Goal: Task Accomplishment & Management: Complete application form

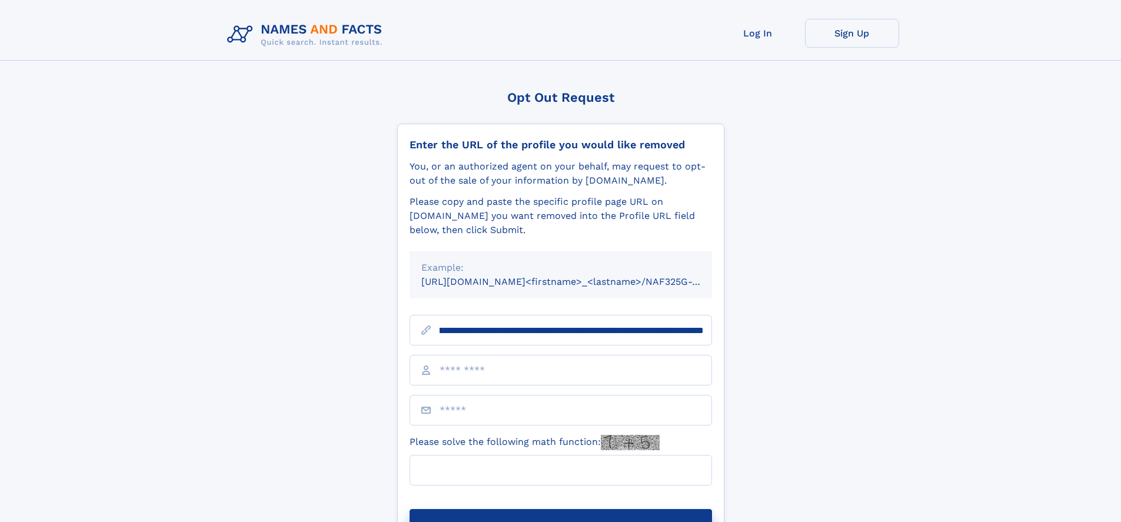
scroll to position [0, 138]
type input "**********"
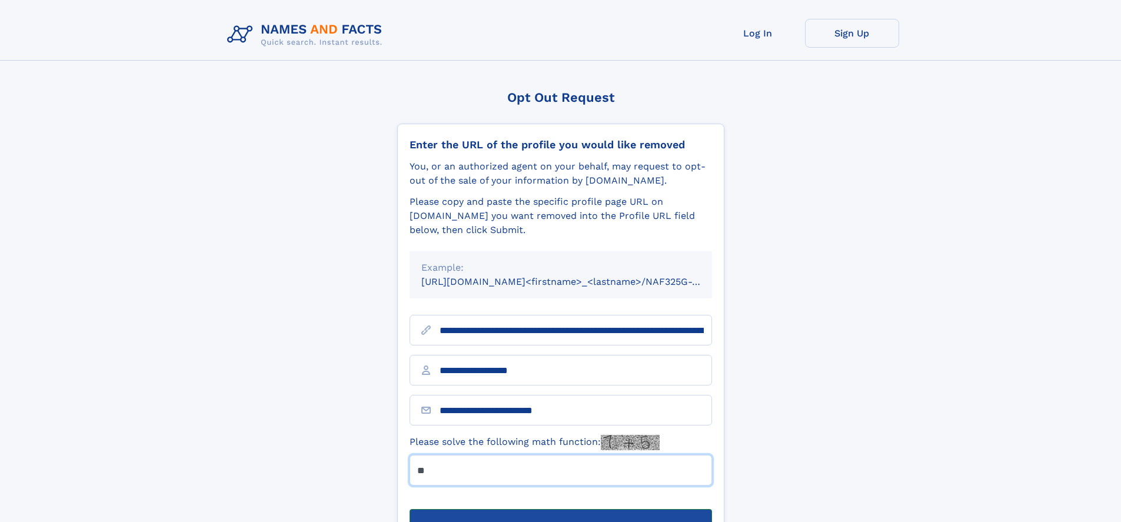
type input "**"
click at [560, 509] on button "Submit Opt Out Request" at bounding box center [560, 528] width 302 height 38
